Goal: Task Accomplishment & Management: Manage account settings

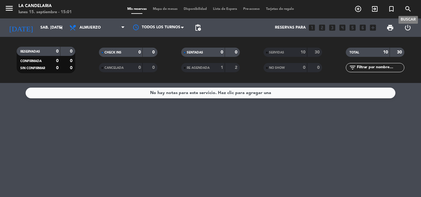
click at [408, 7] on icon "search" at bounding box center [407, 8] width 7 height 7
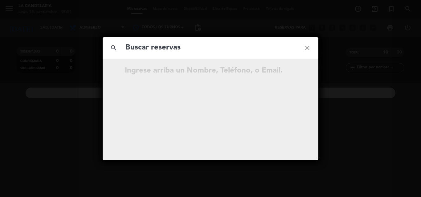
click at [136, 51] on input "text" at bounding box center [210, 48] width 171 height 13
type input "kxVQx4"
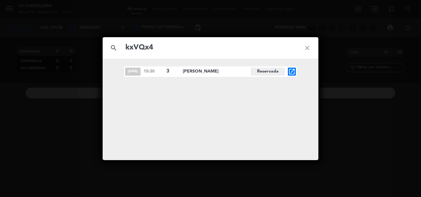
click at [293, 71] on icon "open_in_new" at bounding box center [291, 71] width 7 height 7
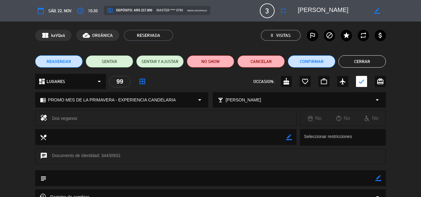
scroll to position [62, 0]
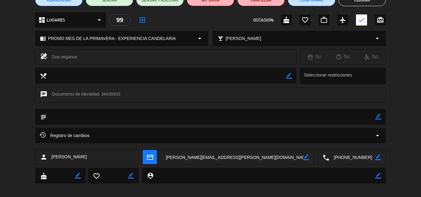
drag, startPoint x: 105, startPoint y: 94, endPoint x: 119, endPoint y: 92, distance: 14.3
click at [119, 92] on div "chat Documento de identidad: 34430932" at bounding box center [210, 94] width 351 height 15
copy div "34430932"
click at [18, 119] on div "subject border_color" at bounding box center [210, 118] width 421 height 19
drag, startPoint x: 50, startPoint y: 159, endPoint x: 88, endPoint y: 157, distance: 38.2
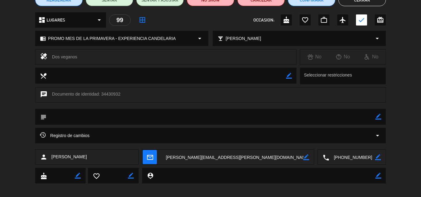
click at [88, 157] on div "person [PERSON_NAME]" at bounding box center [87, 157] width 104 height 15
copy span "[PERSON_NAME]"
click at [213, 193] on div "calendar_today sáb. 22, nov. access_time 10:30 local_atm Depósito: ARS 217.800 …" at bounding box center [210, 98] width 421 height 197
click at [168, 156] on textarea at bounding box center [232, 157] width 142 height 15
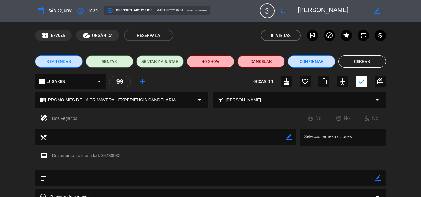
click at [376, 179] on icon "border_color" at bounding box center [378, 179] width 6 height 6
click at [99, 180] on textarea at bounding box center [211, 179] width 329 height 16
paste textarea "B 0007-00006215"
type textarea "B 0007-00006215"
click at [377, 180] on icon at bounding box center [378, 179] width 6 height 6
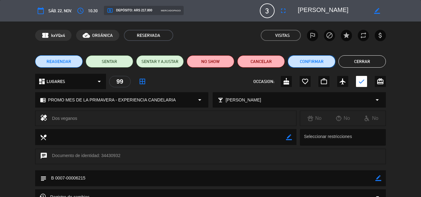
click at [320, 62] on button "Confirmar" at bounding box center [311, 61] width 47 height 12
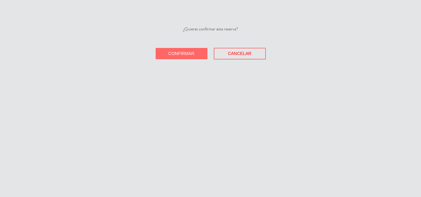
click at [167, 55] on button "Confirmar" at bounding box center [182, 53] width 52 height 11
